Goal: Task Accomplishment & Management: Manage account settings

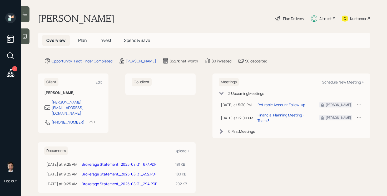
click at [104, 38] on span "Invest" at bounding box center [105, 40] width 12 height 6
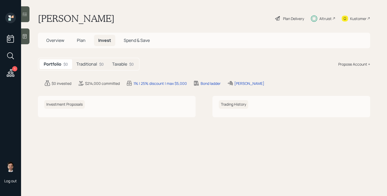
click at [88, 62] on h5 "Traditional" at bounding box center [86, 64] width 21 height 5
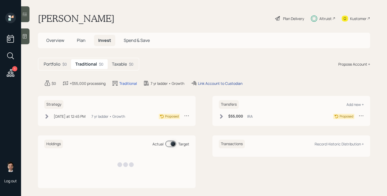
click at [210, 85] on div "Link Account to Custodian" at bounding box center [220, 83] width 44 height 6
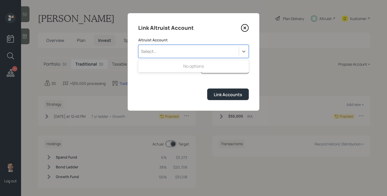
click at [206, 47] on div "Select..." at bounding box center [188, 51] width 100 height 9
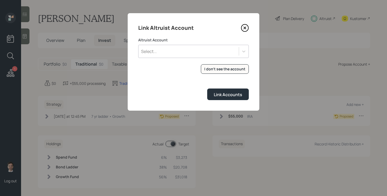
click at [175, 94] on div "Link Accounts" at bounding box center [193, 93] width 110 height 11
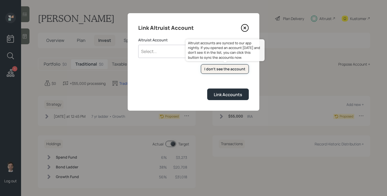
click at [230, 68] on div "I don't see the account" at bounding box center [224, 68] width 41 height 5
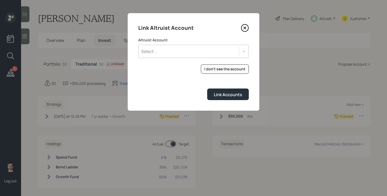
click at [199, 57] on div "Select..." at bounding box center [193, 51] width 110 height 13
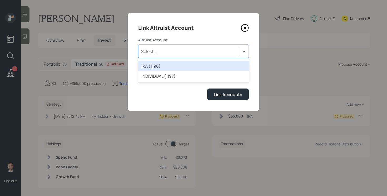
click at [186, 66] on div "IRA (1196)" at bounding box center [193, 66] width 110 height 10
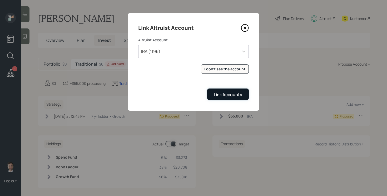
click at [229, 95] on div "Link Accounts" at bounding box center [228, 95] width 28 height 6
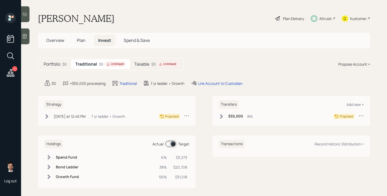
click at [159, 66] on div "Unlinked" at bounding box center [167, 64] width 21 height 6
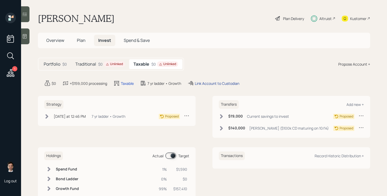
click at [210, 83] on div "Link Account to Custodian" at bounding box center [217, 83] width 44 height 6
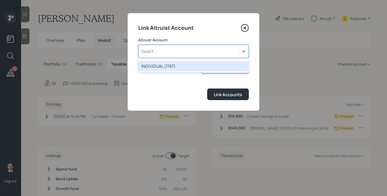
click at [197, 49] on div "Select..." at bounding box center [188, 51] width 100 height 9
click at [182, 67] on div "INDIVIDUAL (1197)" at bounding box center [193, 66] width 110 height 10
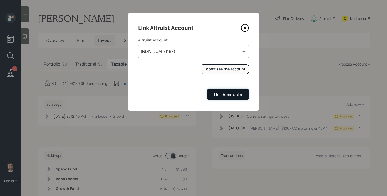
click at [231, 95] on div "Link Accounts" at bounding box center [228, 95] width 28 height 6
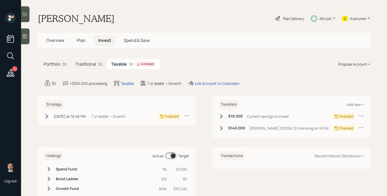
click at [220, 116] on icon at bounding box center [221, 116] width 5 height 5
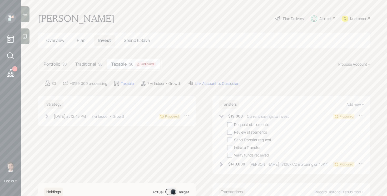
click at [231, 125] on div at bounding box center [229, 124] width 5 height 5
click at [227, 124] on input "checkbox" at bounding box center [227, 124] width 0 height 0
checkbox input "true"
click at [228, 132] on div at bounding box center [229, 132] width 5 height 5
click at [227, 132] on input "checkbox" at bounding box center [227, 132] width 0 height 0
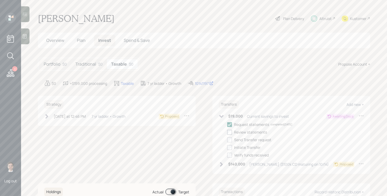
checkbox input "true"
click at [231, 140] on div at bounding box center [229, 139] width 5 height 5
click at [227, 140] on input "checkbox" at bounding box center [227, 139] width 0 height 0
click at [231, 140] on icon at bounding box center [229, 139] width 5 height 5
click at [227, 140] on input "checkbox" at bounding box center [227, 139] width 0 height 0
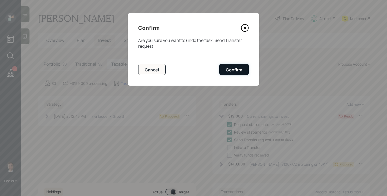
click at [241, 73] on button "Confirm" at bounding box center [233, 69] width 29 height 11
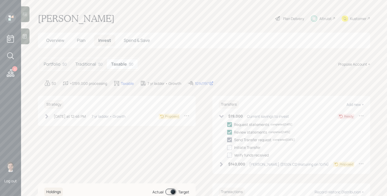
checkbox input "false"
click at [221, 164] on icon at bounding box center [221, 164] width 3 height 4
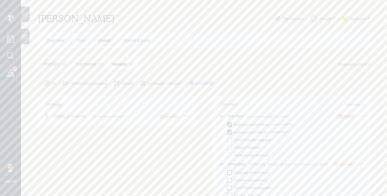
click at [228, 171] on div at bounding box center [229, 172] width 5 height 5
click at [227, 172] on input "checkbox" at bounding box center [227, 172] width 0 height 0
checkbox input "true"
click at [228, 176] on div "Request statements completed [DATE] Review statements Send Transfer request Ini…" at bounding box center [295, 192] width 137 height 36
click at [229, 182] on div at bounding box center [229, 184] width 5 height 5
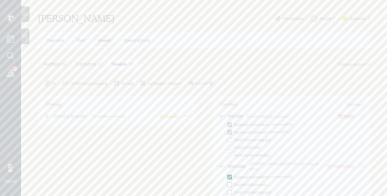
click at [227, 184] on input "checkbox" at bounding box center [227, 184] width 0 height 0
checkbox input "true"
click at [221, 163] on icon at bounding box center [221, 164] width 5 height 5
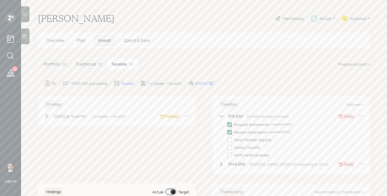
click at [221, 115] on icon at bounding box center [221, 116] width 5 height 5
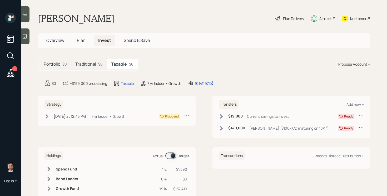
click at [91, 64] on h5 "Traditional" at bounding box center [85, 64] width 21 height 5
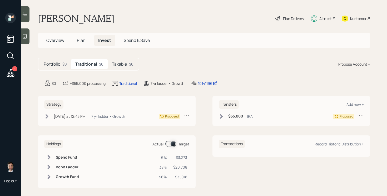
click at [219, 116] on icon at bounding box center [221, 116] width 5 height 5
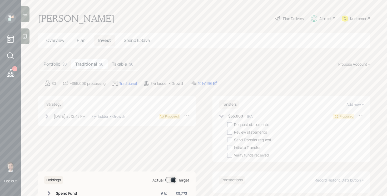
click at [229, 124] on div at bounding box center [229, 124] width 5 height 5
click at [227, 124] on input "checkbox" at bounding box center [227, 124] width 0 height 0
checkbox input "true"
click at [229, 130] on div at bounding box center [229, 132] width 5 height 5
click at [227, 132] on input "checkbox" at bounding box center [227, 132] width 0 height 0
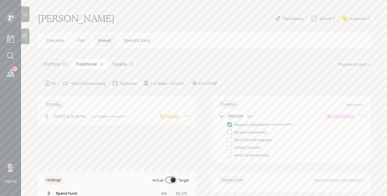
checkbox input "true"
click at [223, 115] on icon at bounding box center [221, 116] width 4 height 3
